Goal: Navigation & Orientation: Find specific page/section

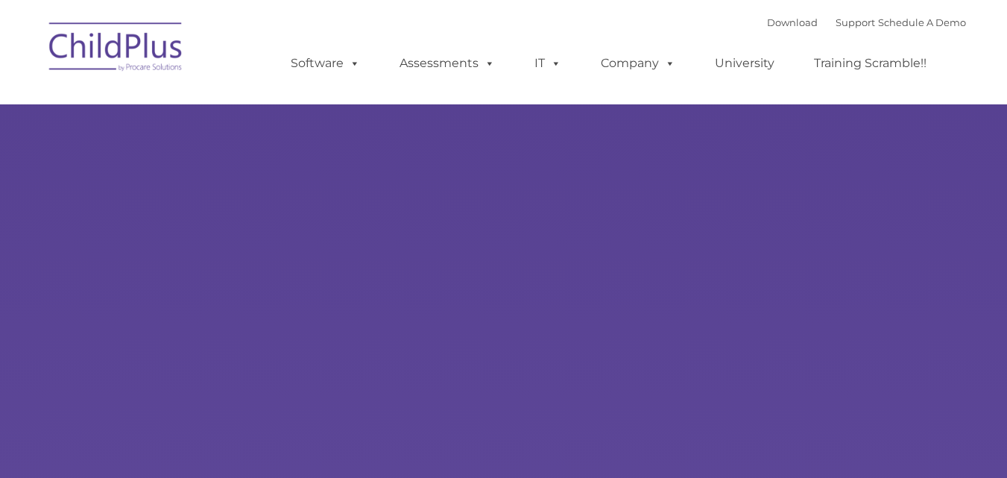
select select "MEDIUM"
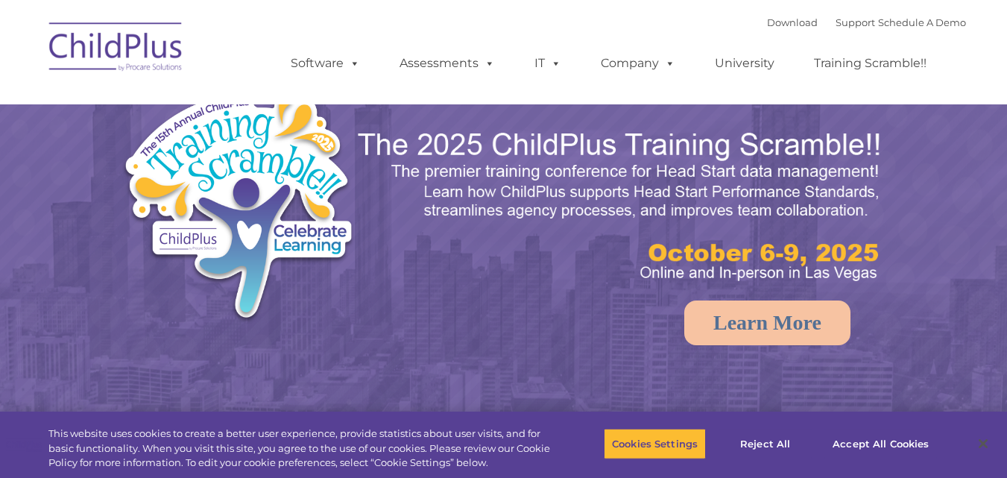
select select "MEDIUM"
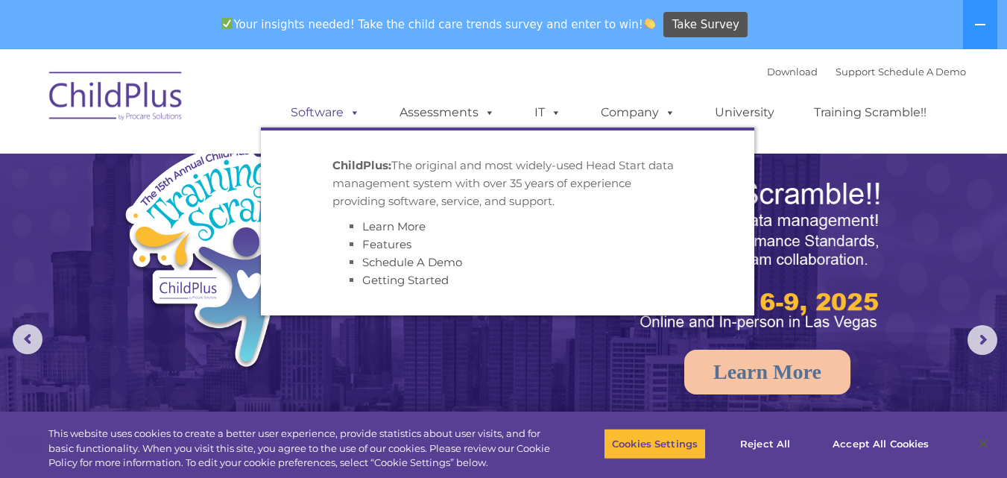
click at [333, 113] on link "Software" at bounding box center [325, 113] width 99 height 30
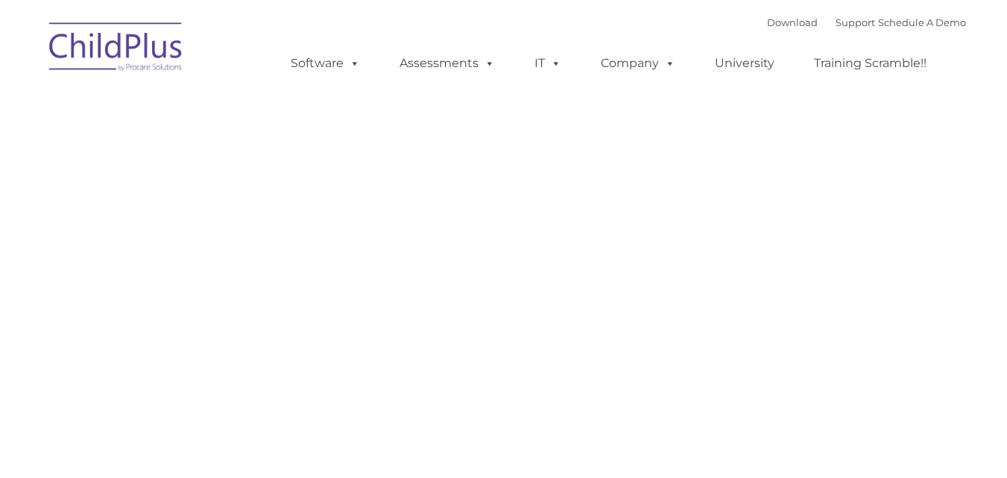
type input ""
